Goal: Information Seeking & Learning: Learn about a topic

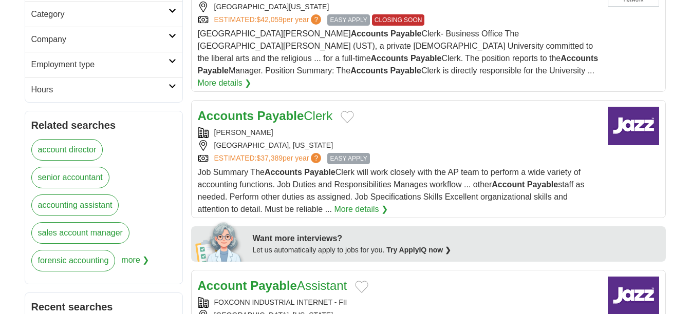
scroll to position [331, 0]
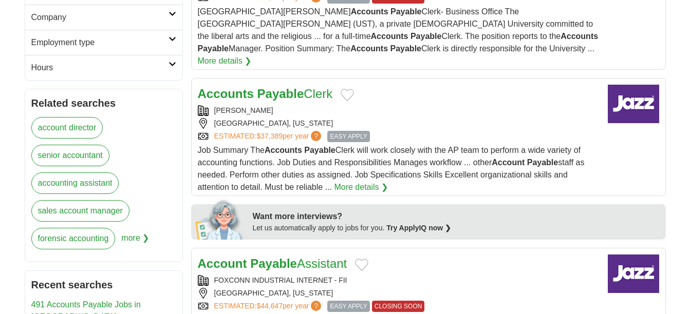
click at [302, 257] on link "Account Payable Assistant" at bounding box center [273, 264] width 150 height 14
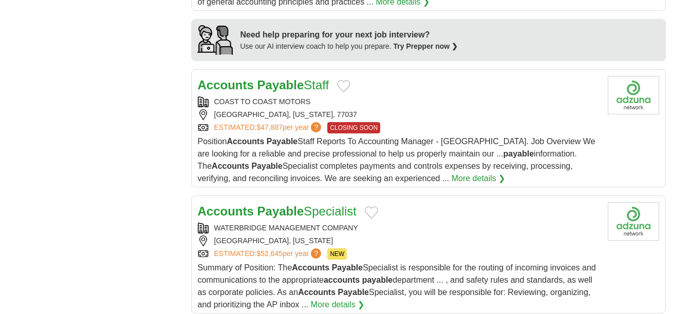
scroll to position [949, 0]
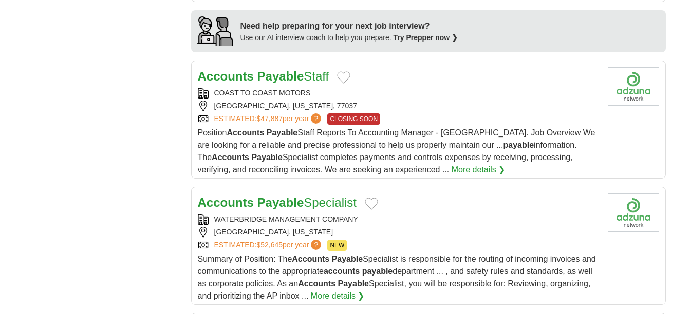
click at [452, 164] on link "More details ❯" at bounding box center [479, 170] width 54 height 12
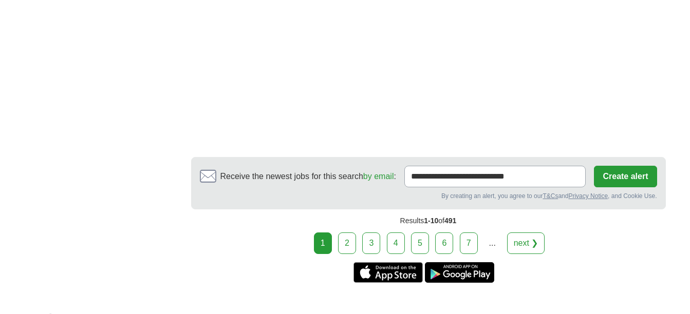
scroll to position [1994, 0]
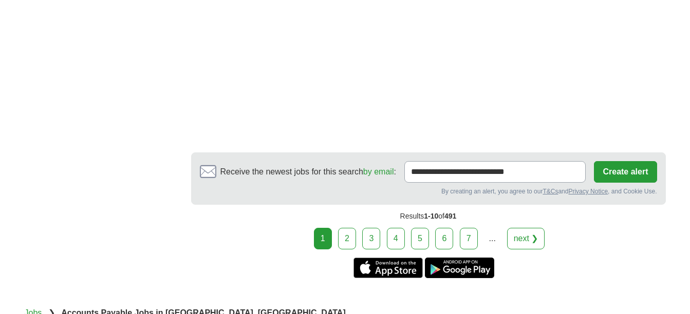
click at [347, 228] on link "2" at bounding box center [347, 239] width 18 height 22
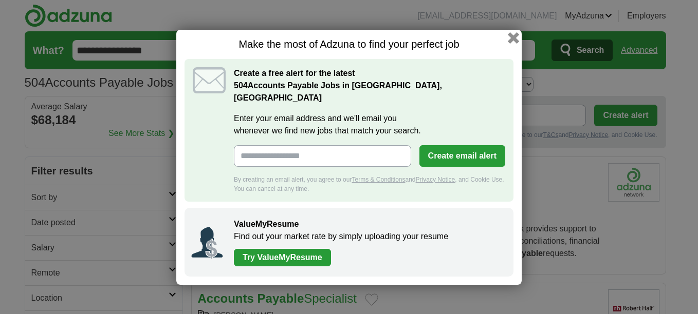
click at [510, 43] on button "button" at bounding box center [513, 37] width 11 height 11
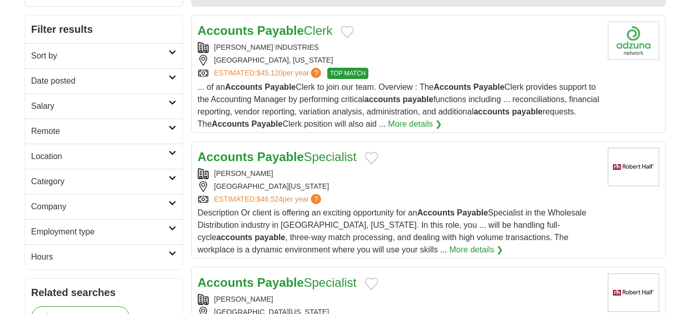
scroll to position [145, 0]
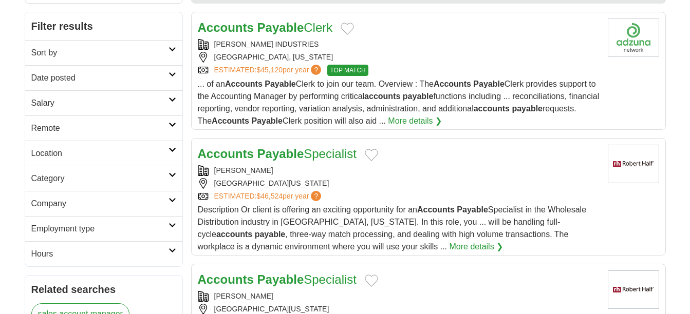
click at [442, 121] on link "More details ❯" at bounding box center [415, 121] width 54 height 12
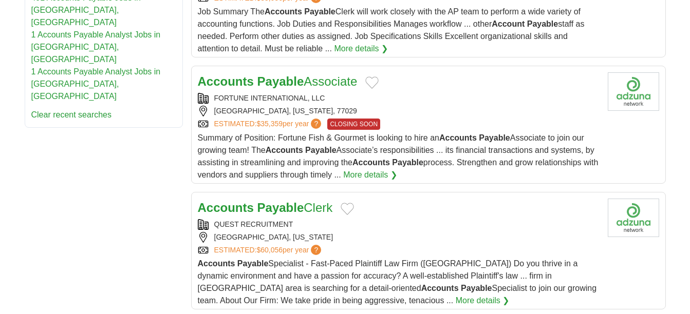
scroll to position [645, 0]
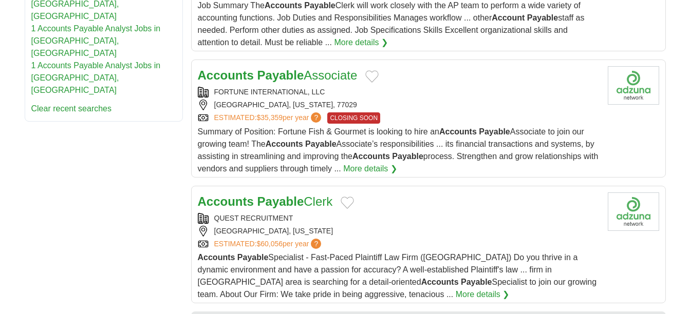
click at [306, 75] on link "Accounts Payable Associate" at bounding box center [278, 75] width 160 height 14
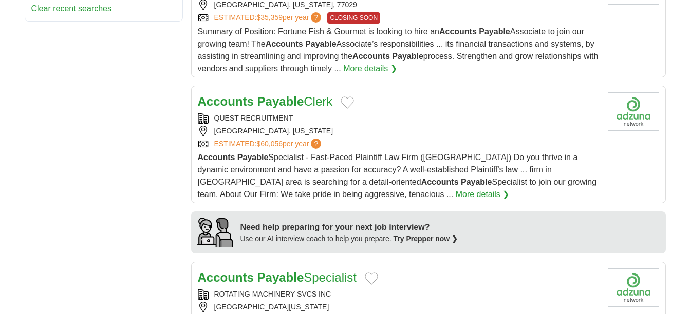
scroll to position [770, 0]
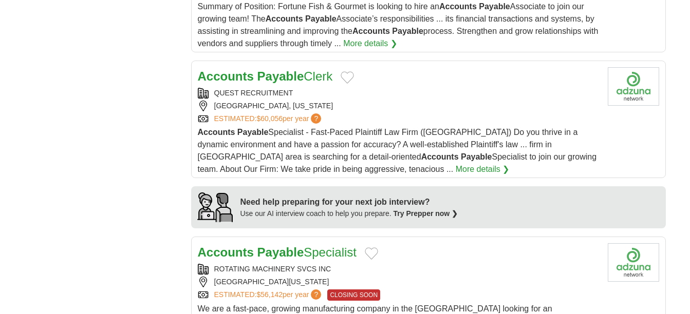
click at [274, 77] on strong "Payable" at bounding box center [280, 76] width 47 height 14
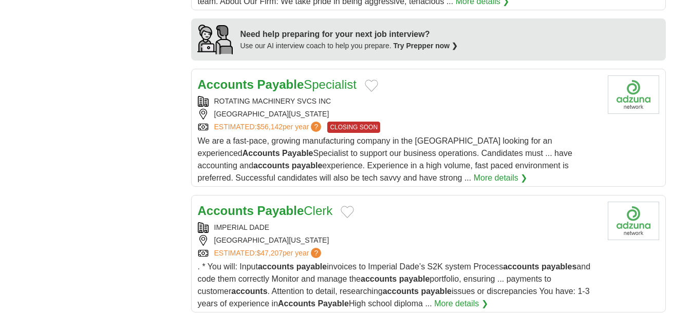
scroll to position [968, 0]
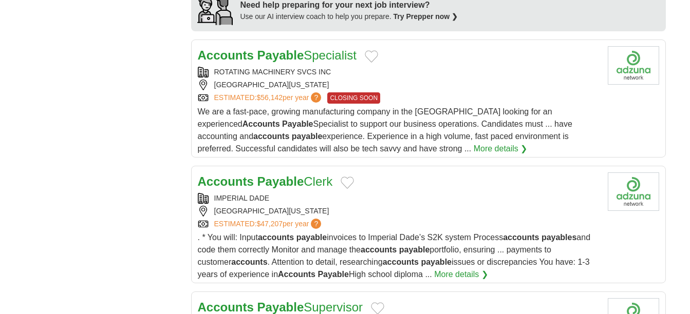
click at [323, 57] on link "Accounts Payable Specialist" at bounding box center [277, 55] width 159 height 14
click at [324, 58] on link "Accounts Payable Specialist" at bounding box center [277, 55] width 159 height 14
click at [337, 55] on link "Accounts Payable Specialist" at bounding box center [277, 55] width 159 height 14
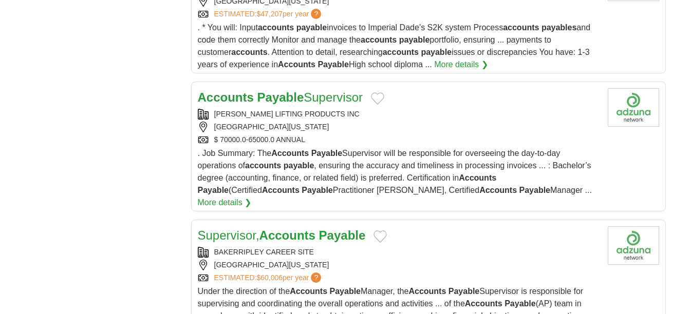
scroll to position [1186, 0]
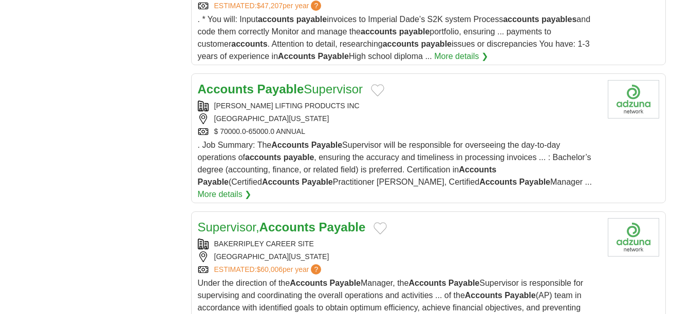
click at [310, 86] on link "Accounts Payable Supervisor" at bounding box center [280, 89] width 165 height 14
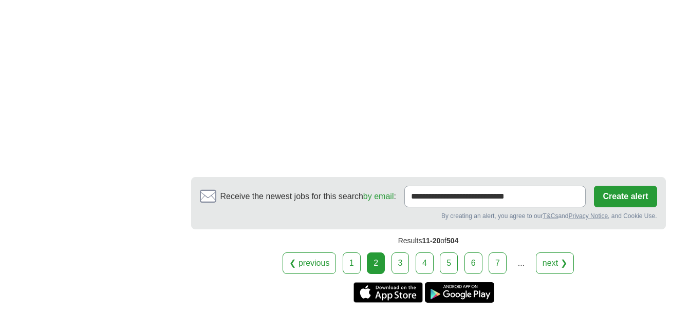
scroll to position [1922, 0]
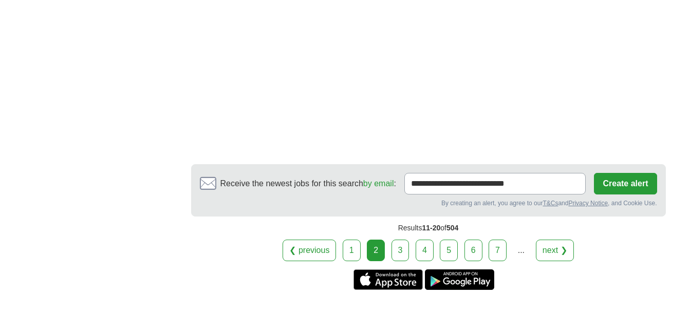
click at [397, 240] on link "3" at bounding box center [401, 251] width 18 height 22
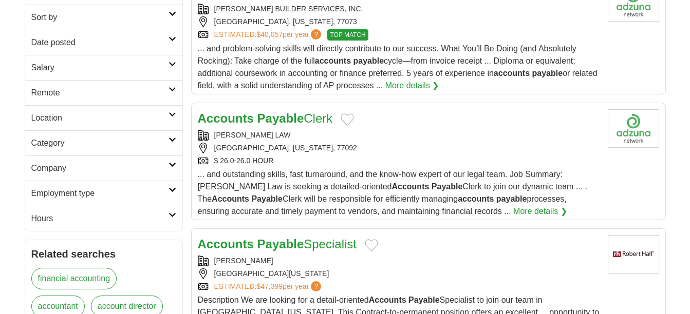
scroll to position [190, 0]
